Goal: Register for event/course

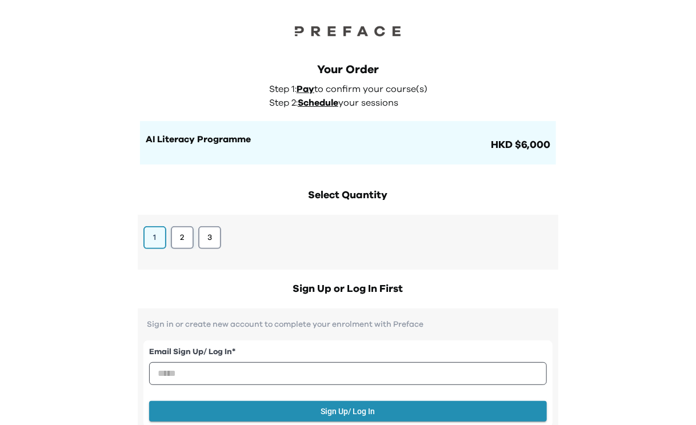
click at [187, 247] on button "2" at bounding box center [182, 237] width 23 height 23
click at [183, 238] on button "2" at bounding box center [182, 237] width 23 height 23
click at [209, 261] on div "1 2 3" at bounding box center [348, 242] width 421 height 55
click at [155, 240] on button "1" at bounding box center [154, 237] width 23 height 23
click at [217, 240] on button "3" at bounding box center [209, 237] width 23 height 23
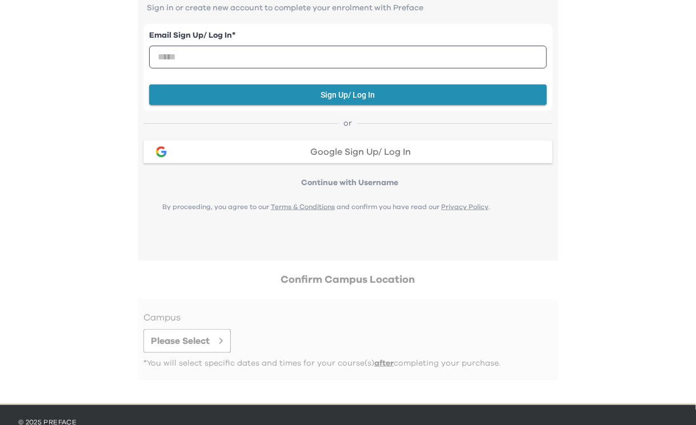
scroll to position [343, 0]
